Goal: Communication & Community: Ask a question

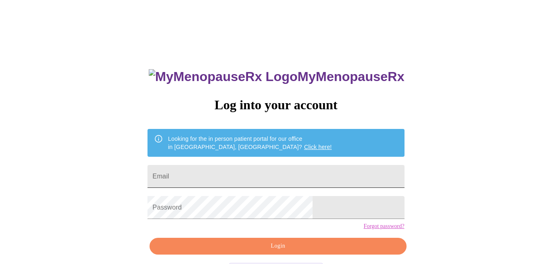
drag, startPoint x: 0, startPoint y: 0, endPoint x: 217, endPoint y: 168, distance: 274.4
click at [217, 168] on input "Email" at bounding box center [276, 176] width 257 height 23
type input "[EMAIL_ADDRESS][DOMAIN_NAME]"
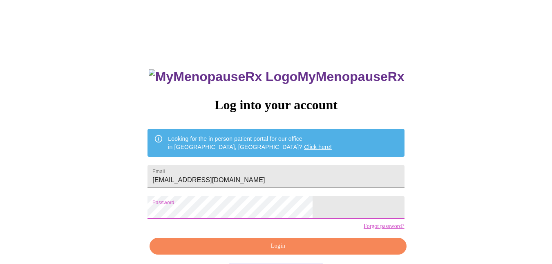
scroll to position [33, 0]
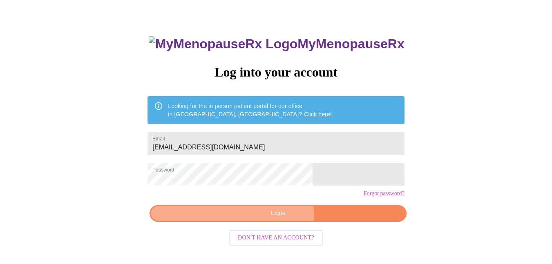
click at [229, 218] on span "Login" at bounding box center [278, 213] width 238 height 10
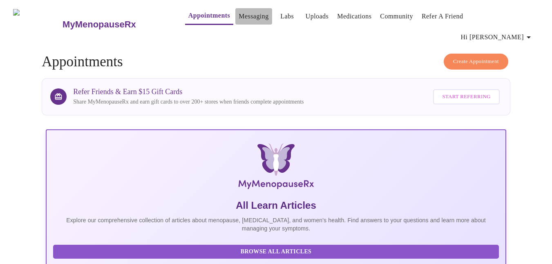
click at [239, 17] on link "Messaging" at bounding box center [254, 16] width 30 height 11
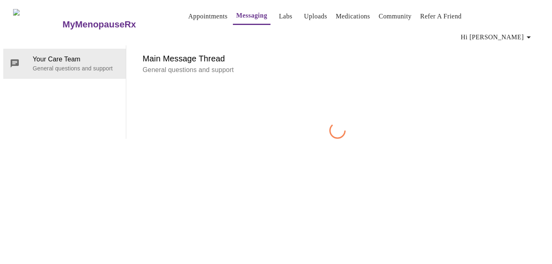
scroll to position [31, 0]
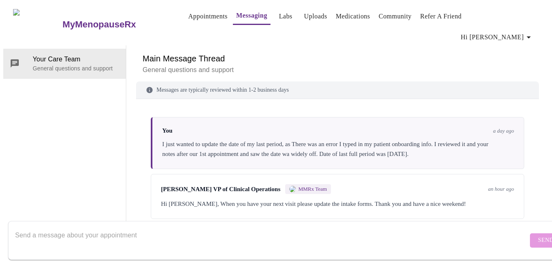
click at [179, 183] on div "Messages are typically reviewed within 1-2 business days You a day ago I just w…" at bounding box center [337, 161] width 403 height 161
click at [153, 227] on textarea "Send a message about your appointment" at bounding box center [271, 240] width 513 height 26
drag, startPoint x: 170, startPoint y: 226, endPoint x: 0, endPoint y: 217, distance: 170.2
click at [3, 217] on div "MyMenopauseRx Appointments Messaging Labs Uploads Medications Community Refer a…" at bounding box center [276, 123] width 546 height 240
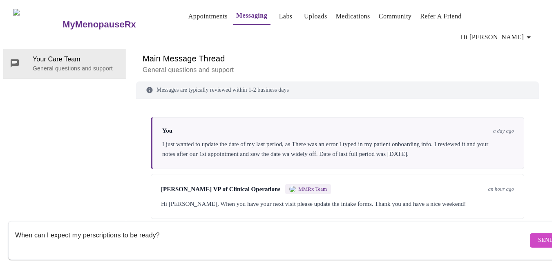
type textarea "When can I expect my perscriptions to be ready?"
click at [81, 19] on h3 "MyMenopauseRx" at bounding box center [100, 24] width 74 height 11
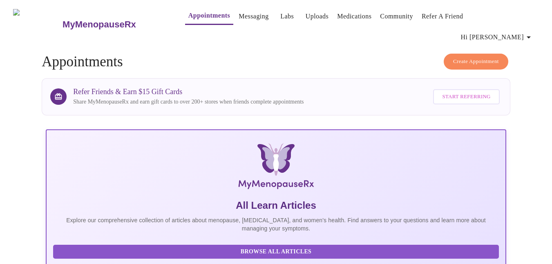
click at [532, 32] on icon "button" at bounding box center [529, 37] width 10 height 10
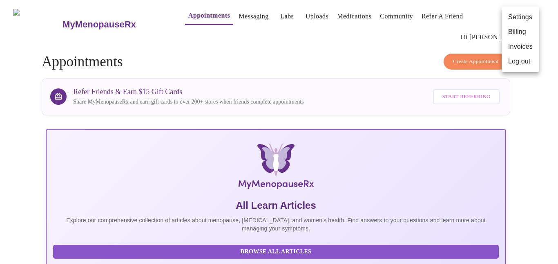
click at [322, 44] on div at bounding box center [279, 132] width 558 height 264
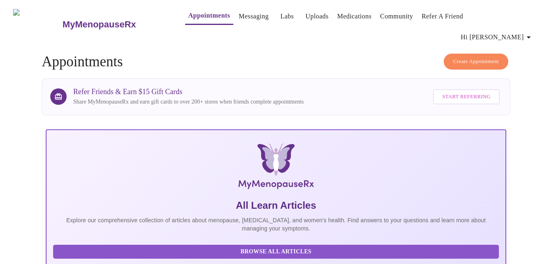
click at [70, 19] on h3 "MyMenopauseRx" at bounding box center [100, 24] width 74 height 11
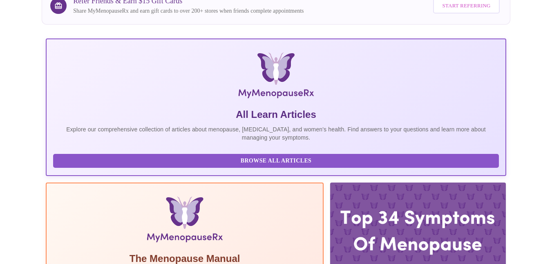
scroll to position [123, 0]
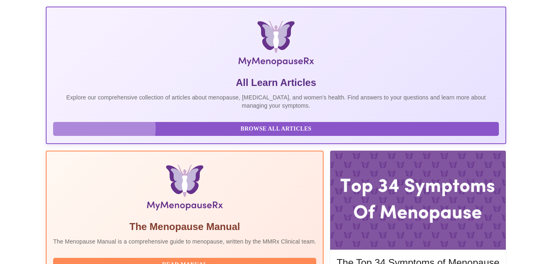
click at [99, 124] on span "Browse All Articles" at bounding box center [276, 129] width 430 height 10
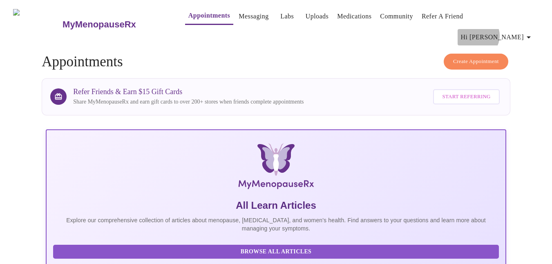
click at [520, 31] on span "Hi [PERSON_NAME]" at bounding box center [497, 36] width 73 height 11
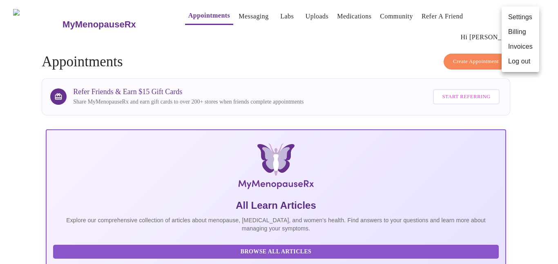
click at [340, 16] on div at bounding box center [279, 132] width 558 height 264
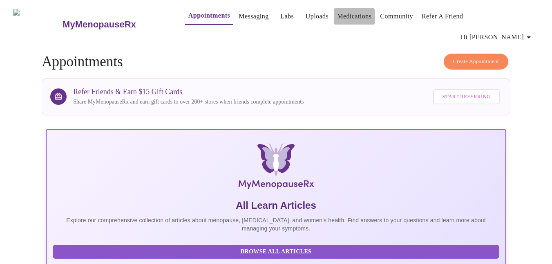
click at [343, 19] on link "Medications" at bounding box center [354, 16] width 34 height 11
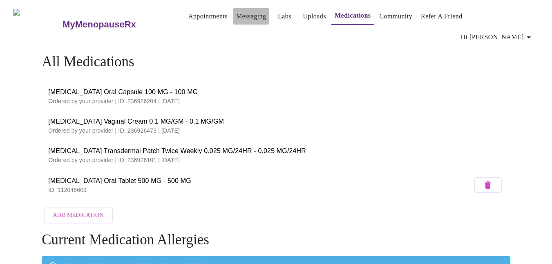
click at [236, 13] on link "Messaging" at bounding box center [251, 16] width 30 height 11
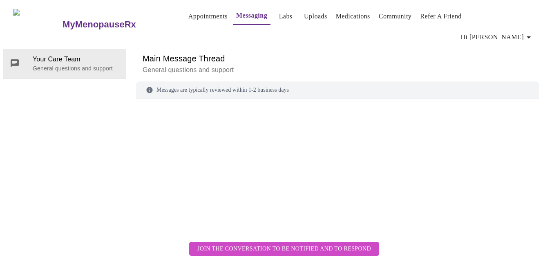
scroll to position [31, 0]
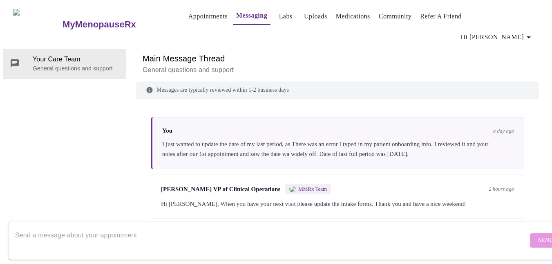
click at [188, 195] on div "Messages are typically reviewed within 1-2 business days You a day ago I just w…" at bounding box center [337, 161] width 403 height 161
click at [71, 228] on textarea "Send a message about your appointment" at bounding box center [271, 240] width 513 height 26
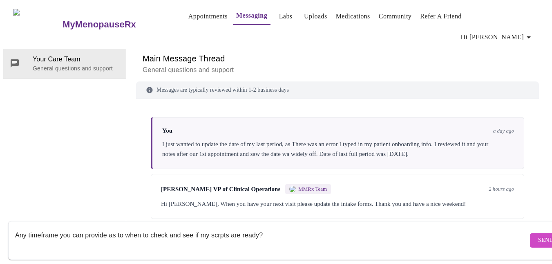
type textarea "Any timeframe you can provide as to when to check and see if my scrpts are read…"
click at [530, 233] on button "Send" at bounding box center [546, 240] width 32 height 14
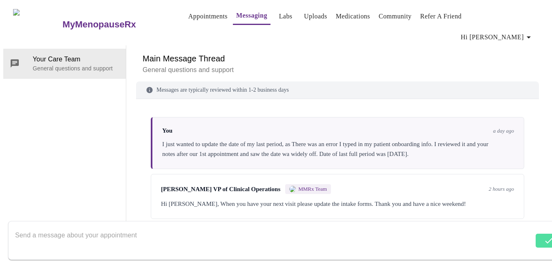
scroll to position [30, 0]
